Goal: Information Seeking & Learning: Learn about a topic

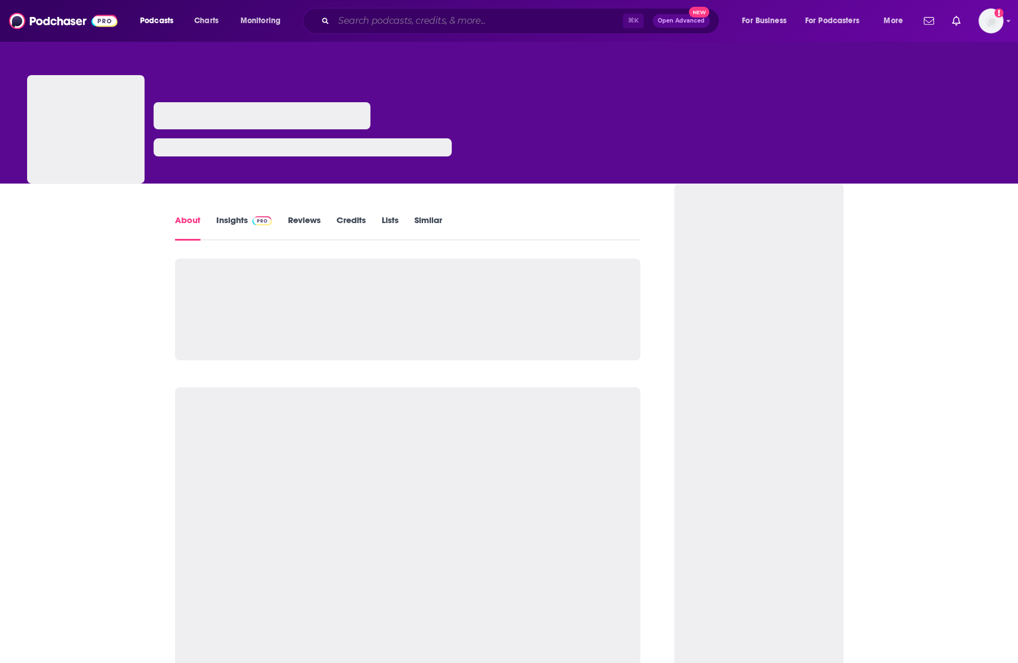
click at [372, 21] on input "Search podcasts, credits, & more..." at bounding box center [478, 21] width 289 height 18
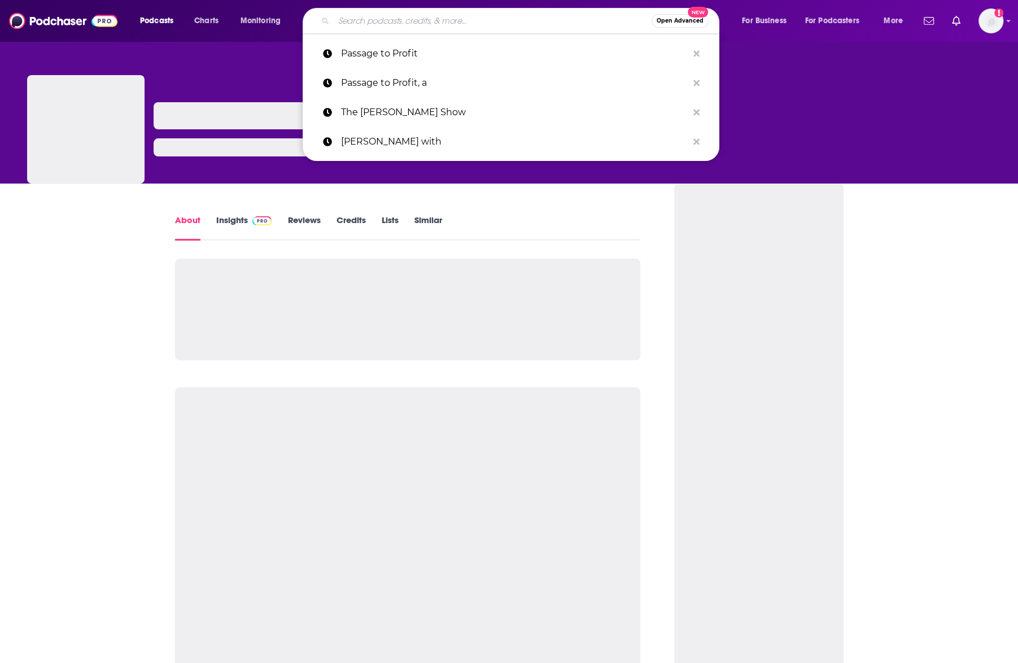
paste input "A Founder's Life"
type input "A Founder's Life"
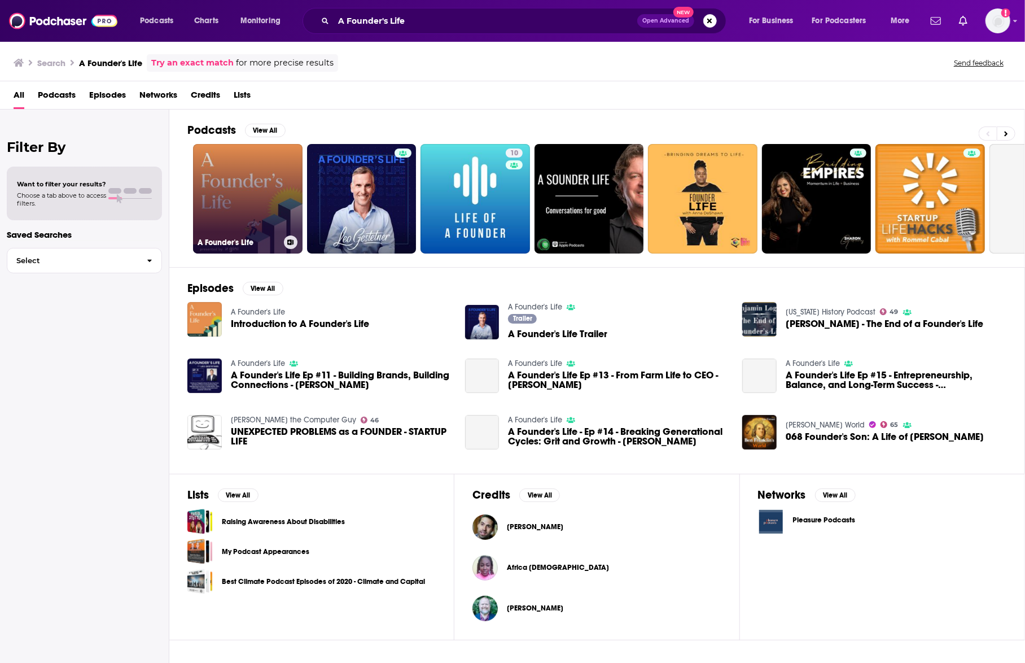
click at [207, 218] on link "A Founder's Life" at bounding box center [247, 198] width 109 height 109
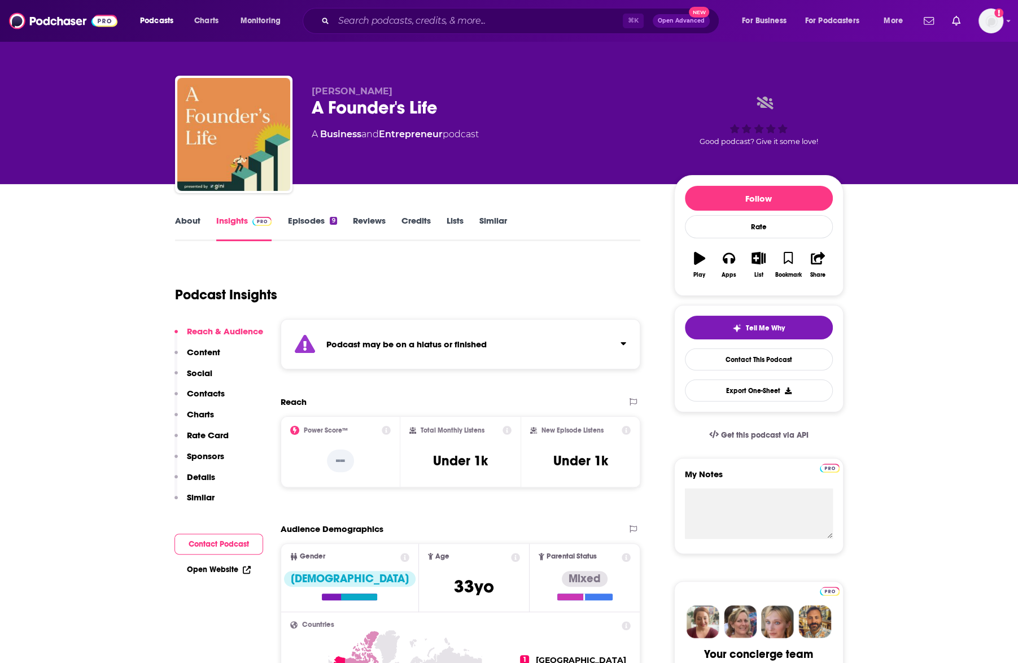
click at [238, 218] on link "Insights" at bounding box center [244, 228] width 56 height 26
click at [199, 221] on link "About" at bounding box center [187, 228] width 25 height 26
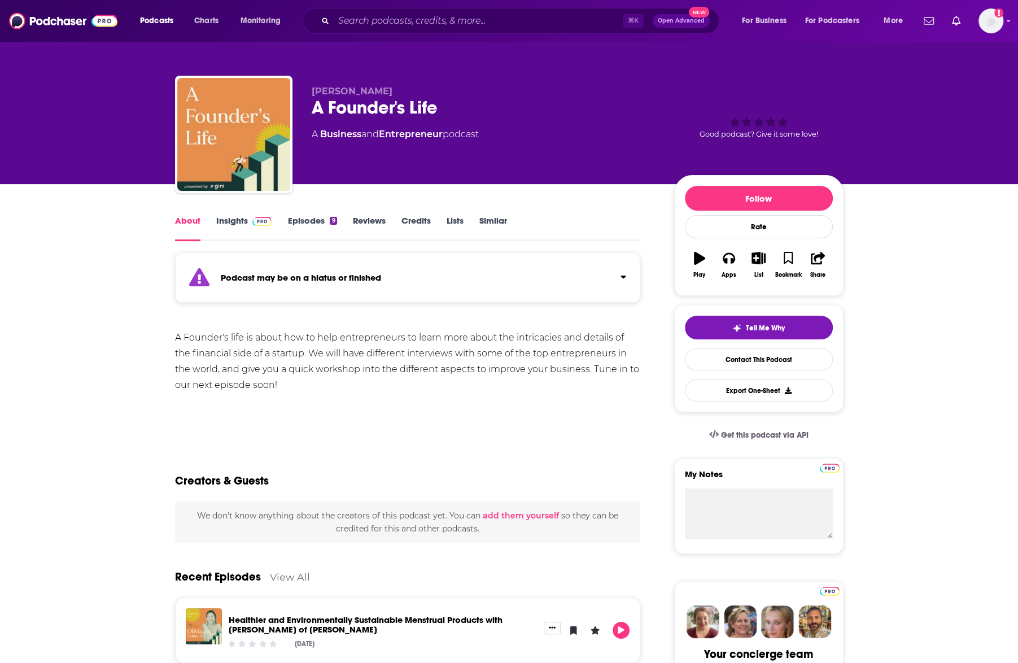
click at [239, 229] on link "Insights" at bounding box center [244, 228] width 56 height 26
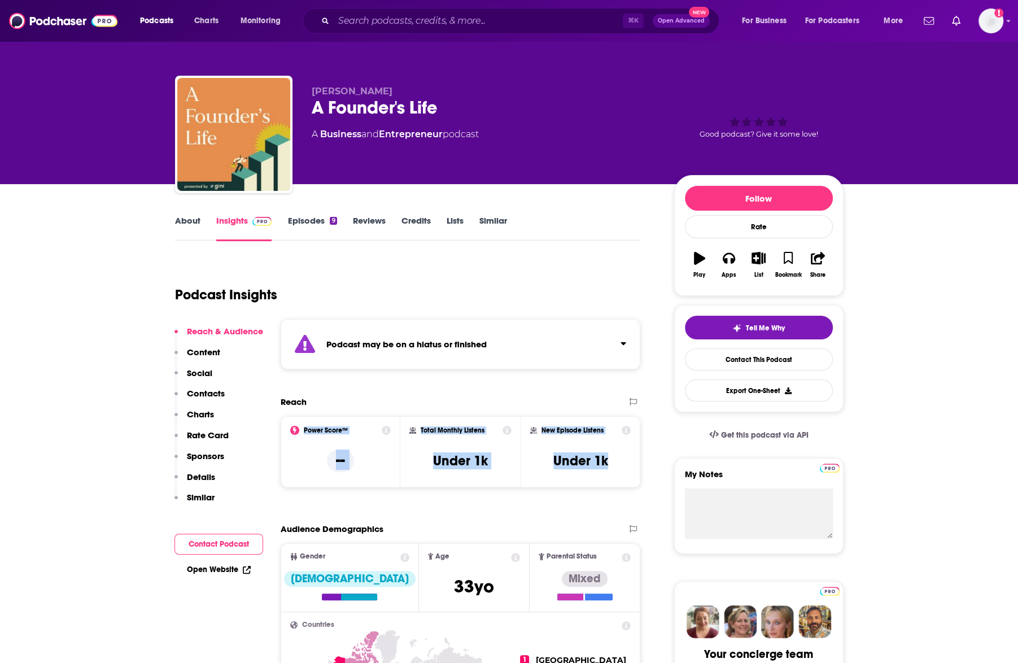
drag, startPoint x: 487, startPoint y: 433, endPoint x: 411, endPoint y: 411, distance: 78.8
click at [424, 414] on div "Reach Power Score™ -- Total Monthly Listens Under 1k New Episode Listens Under …" at bounding box center [461, 446] width 360 height 100
copy div "Power Score™ -- Total Monthly Listens Under 1k New Episode Listens Under 1k"
